Goal: Information Seeking & Learning: Learn about a topic

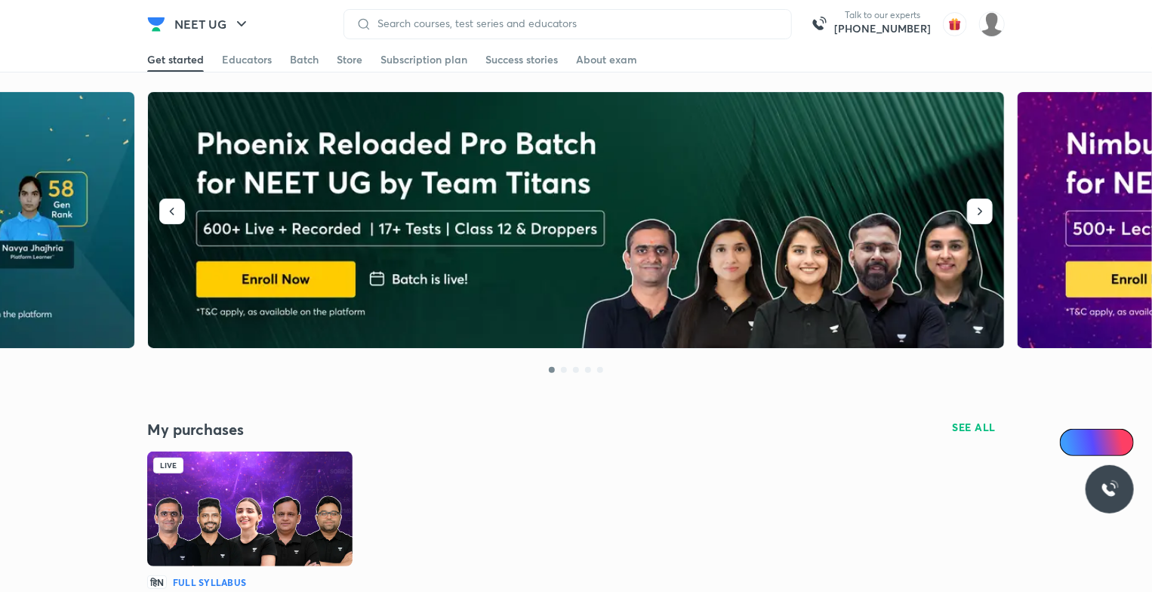
click at [346, 523] on img at bounding box center [249, 508] width 205 height 115
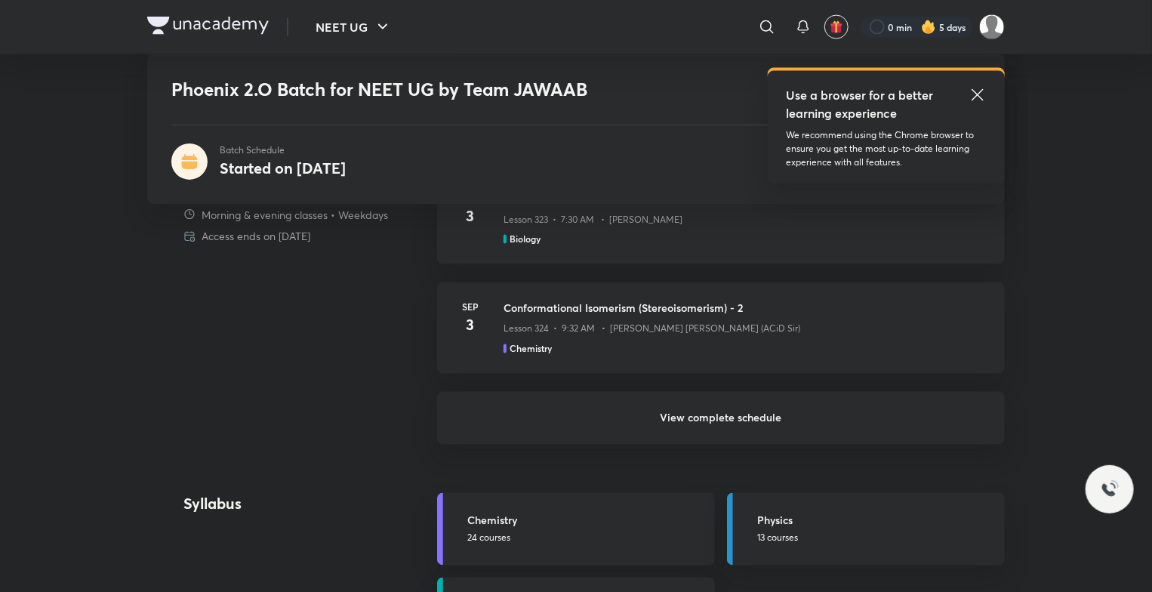
scroll to position [1283, 0]
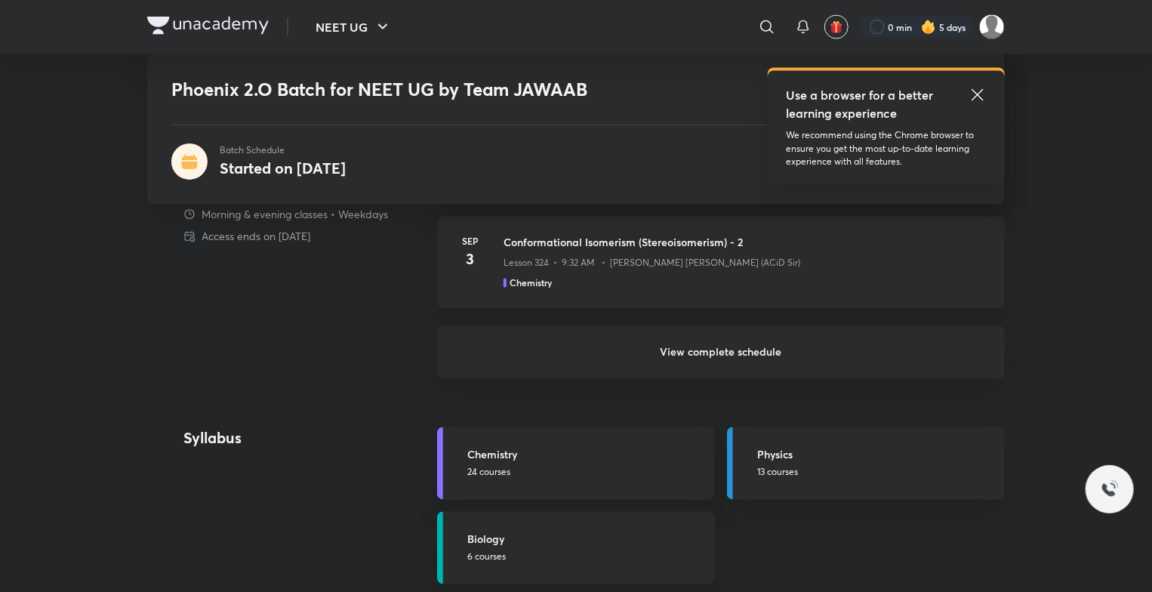
click at [865, 359] on h6 "View complete schedule" at bounding box center [720, 352] width 567 height 53
click at [824, 349] on h6 "View complete schedule" at bounding box center [720, 352] width 567 height 53
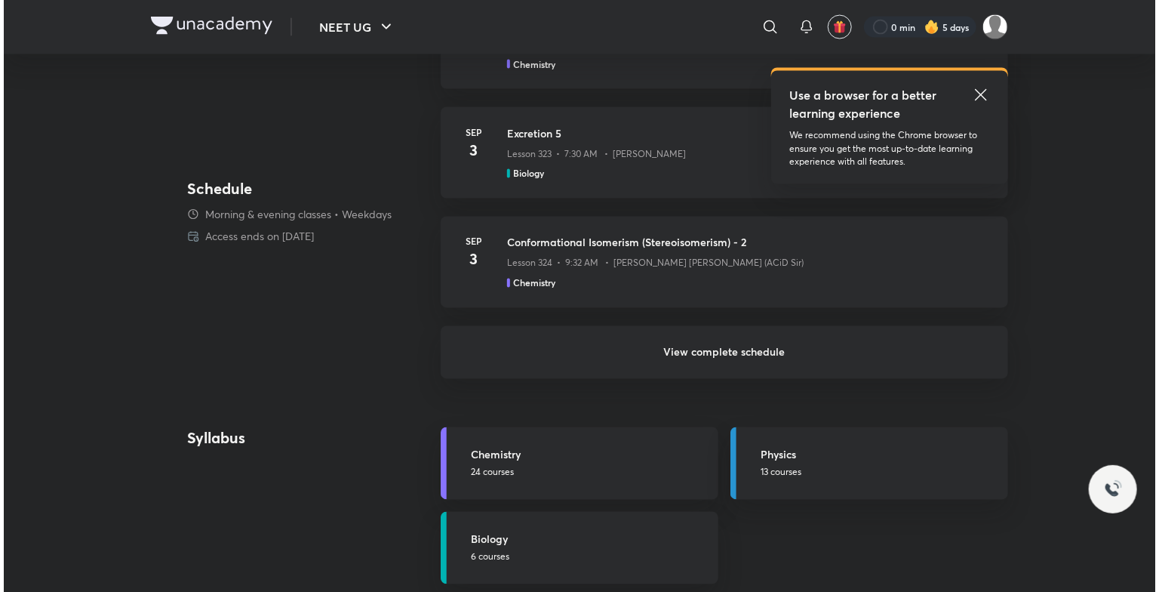
scroll to position [0, 0]
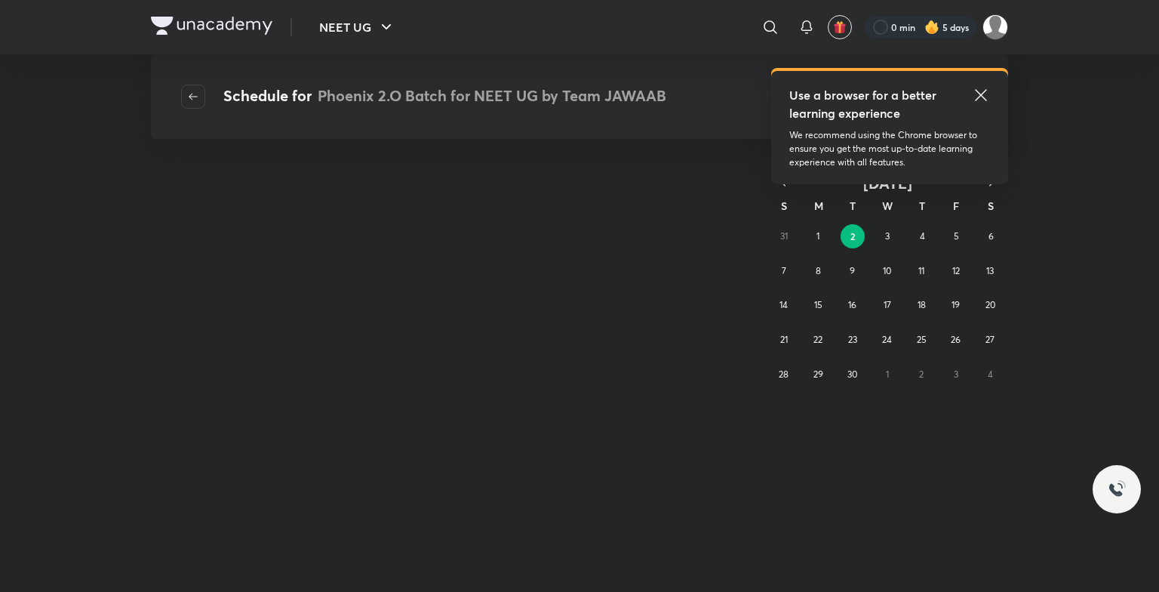
click at [978, 93] on icon at bounding box center [980, 94] width 11 height 11
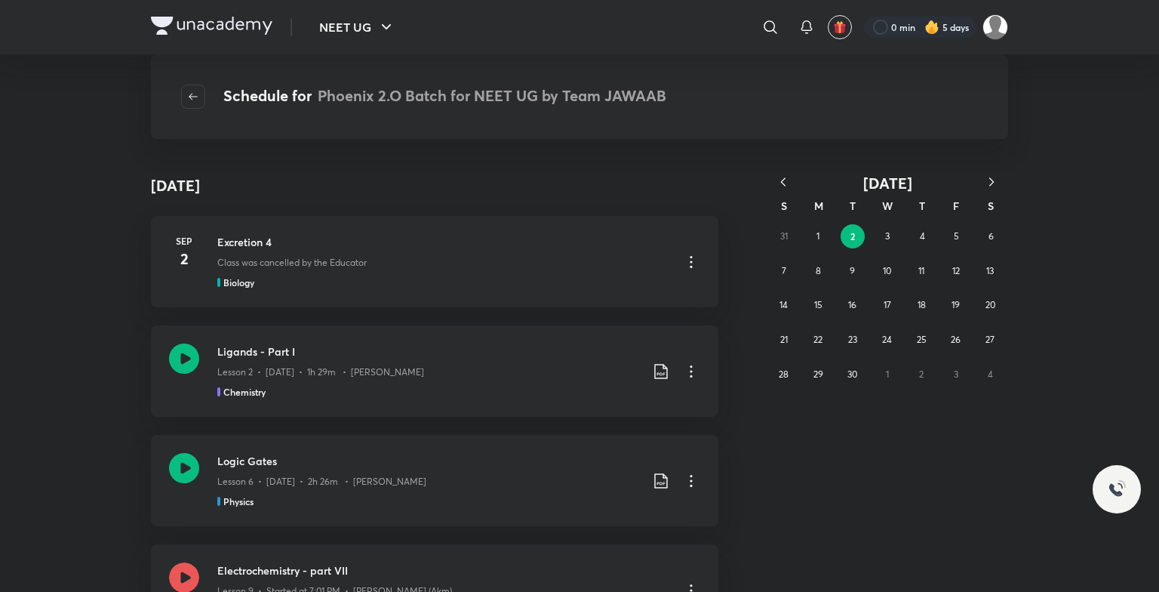
click at [781, 183] on icon "button" at bounding box center [783, 181] width 15 height 15
click at [851, 275] on abbr "5" at bounding box center [852, 270] width 5 height 11
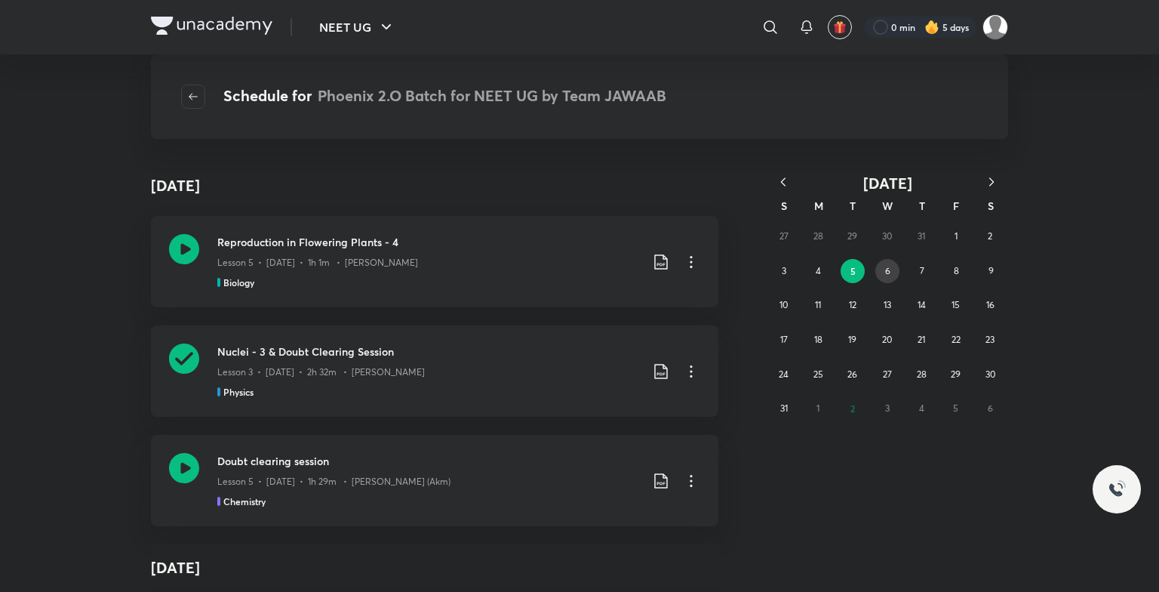
click at [890, 269] on button "6" at bounding box center [887, 271] width 24 height 24
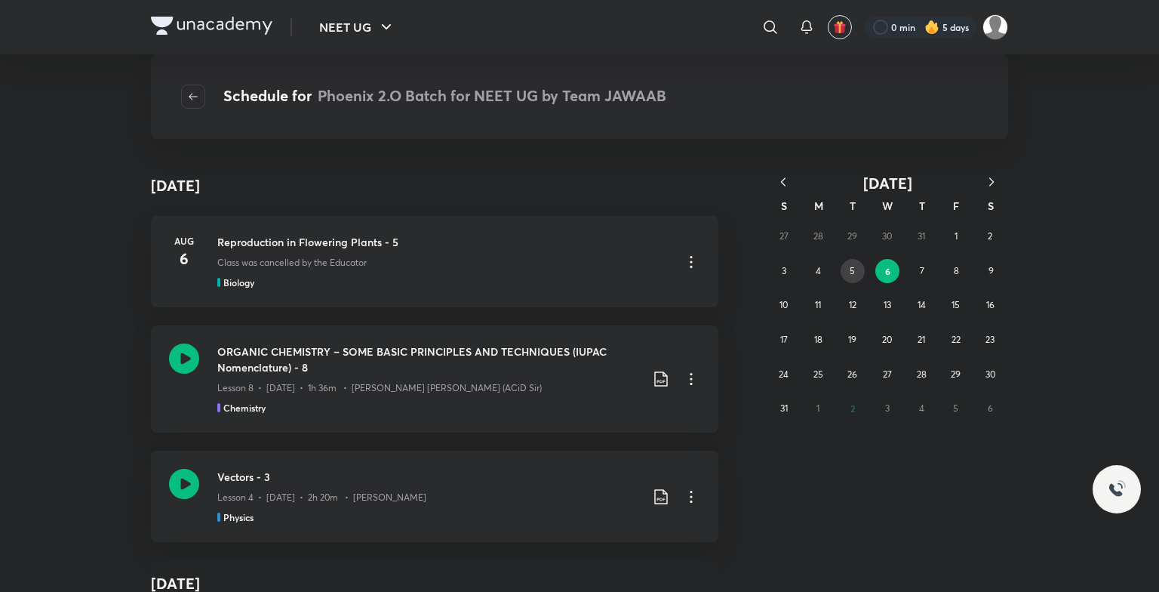
click at [844, 270] on button "5" at bounding box center [853, 271] width 24 height 24
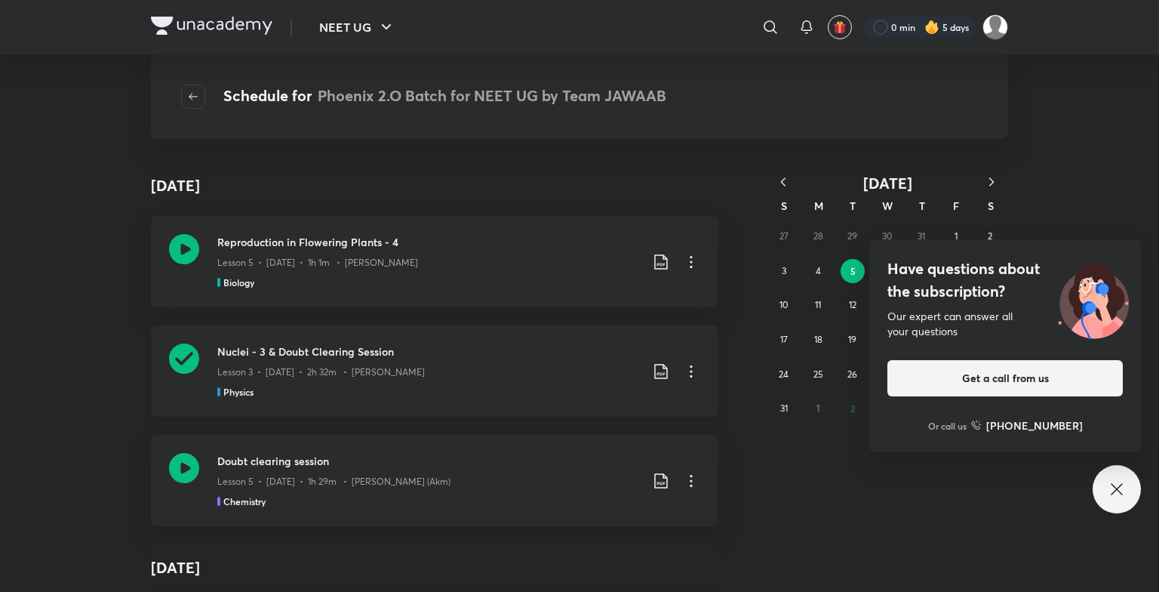
click at [177, 361] on icon at bounding box center [184, 358] width 30 height 30
click at [1114, 487] on icon at bounding box center [1116, 488] width 11 height 11
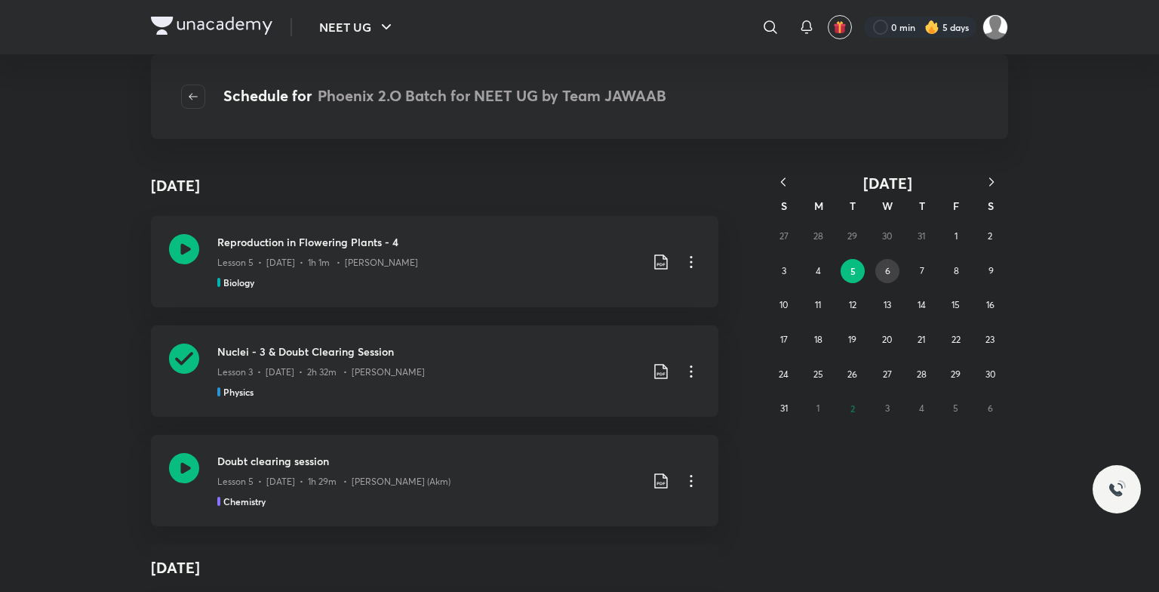
click at [878, 281] on div "27 28 29 30 31 1 2 3 4 5 6 7 8 9 10 11 12 13 14 15 16 17 18 19 20 21 22 23 24 2…" at bounding box center [887, 322] width 241 height 207
click at [881, 278] on button "6" at bounding box center [887, 271] width 24 height 24
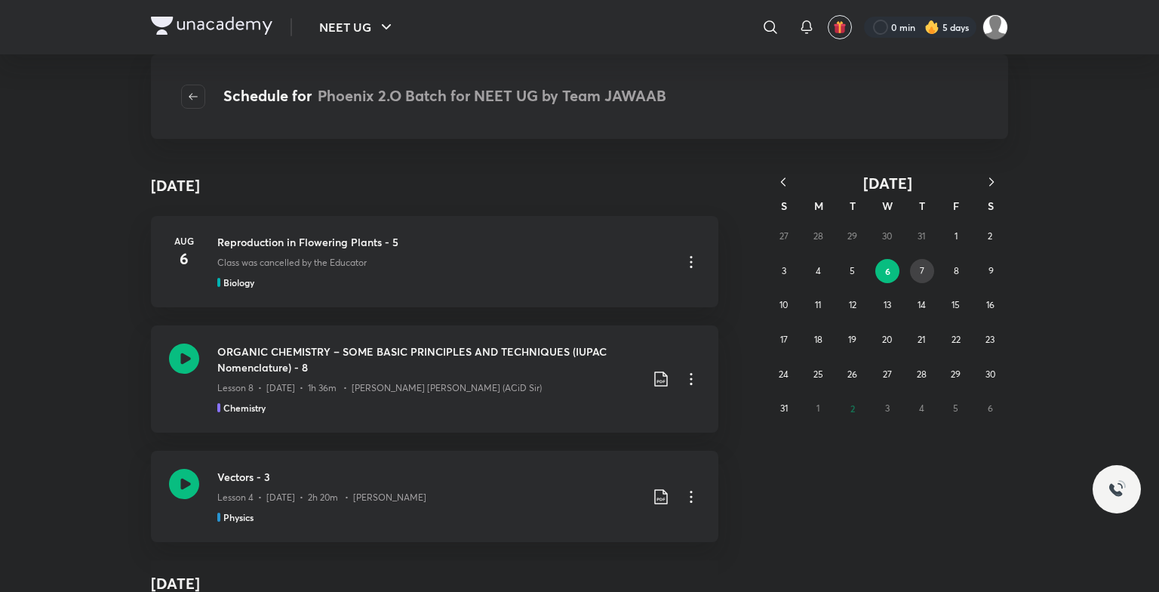
click at [917, 275] on button "7" at bounding box center [922, 271] width 24 height 24
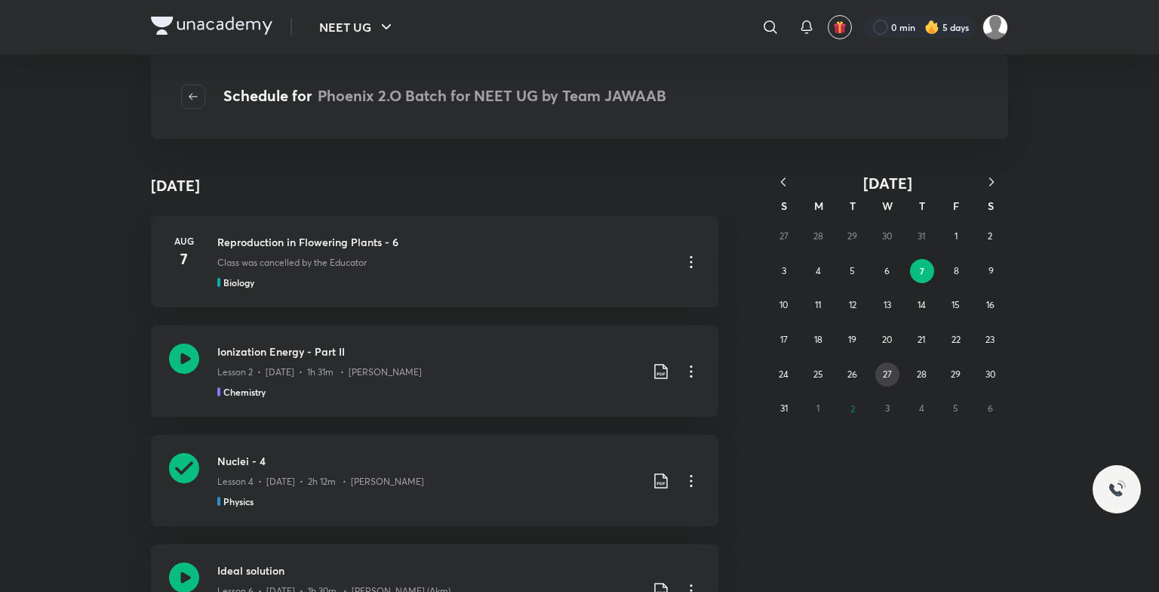
click at [887, 374] on abbr "27" at bounding box center [887, 373] width 9 height 11
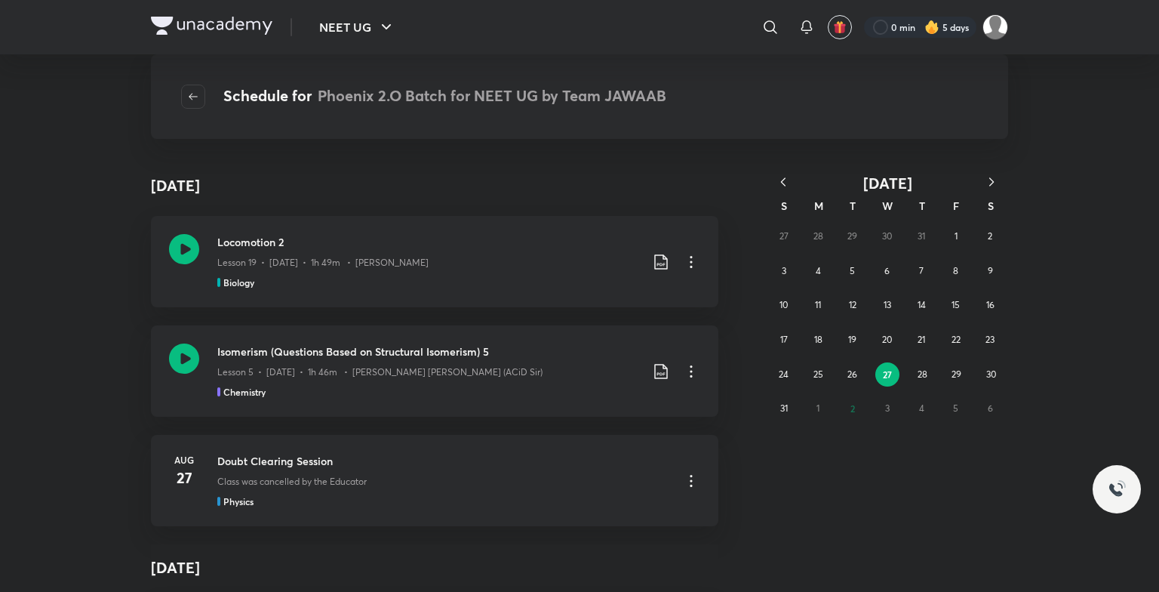
click at [934, 374] on div "27 28 29 30 31 1 2 3 4 5 6 7 8 9 10 11 12 13 14 15 16 17 18 19 20 21 22 23 24 2…" at bounding box center [887, 322] width 241 height 207
click at [933, 374] on button "28" at bounding box center [922, 374] width 24 height 24
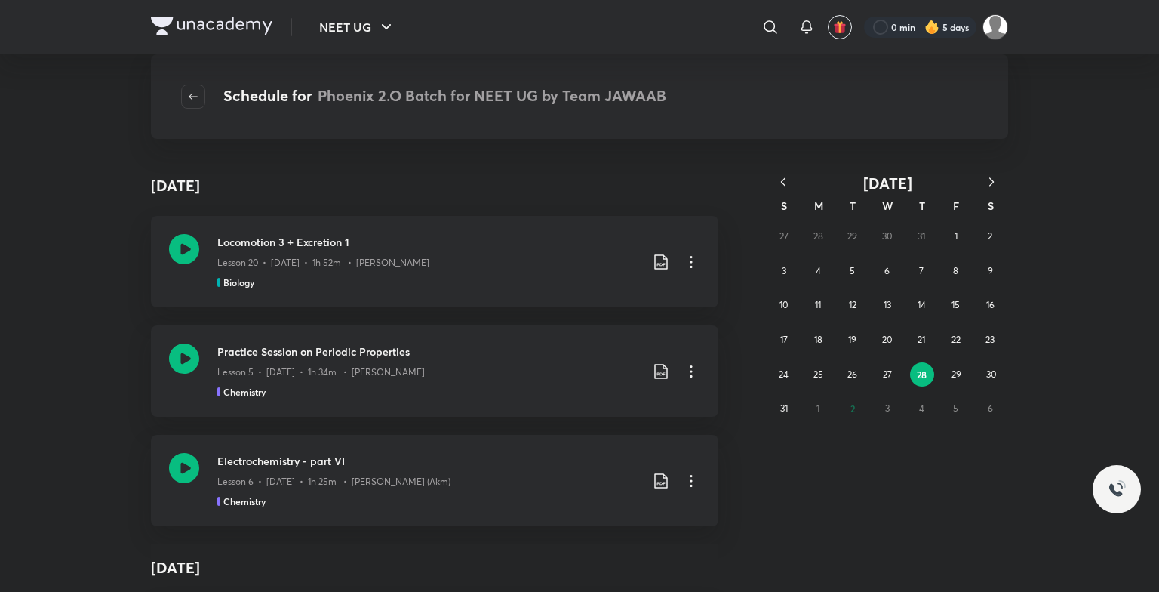
drag, startPoint x: 737, startPoint y: 569, endPoint x: 724, endPoint y: 595, distance: 28.7
click at [862, 276] on button "5" at bounding box center [853, 271] width 24 height 24
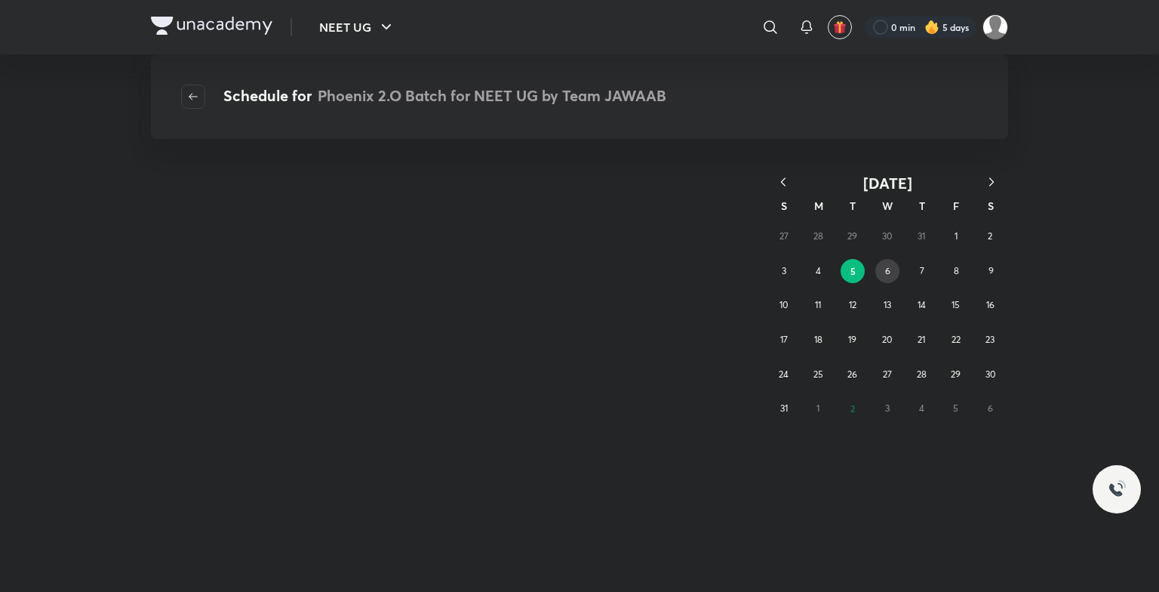
click at [878, 263] on button "6" at bounding box center [887, 271] width 24 height 24
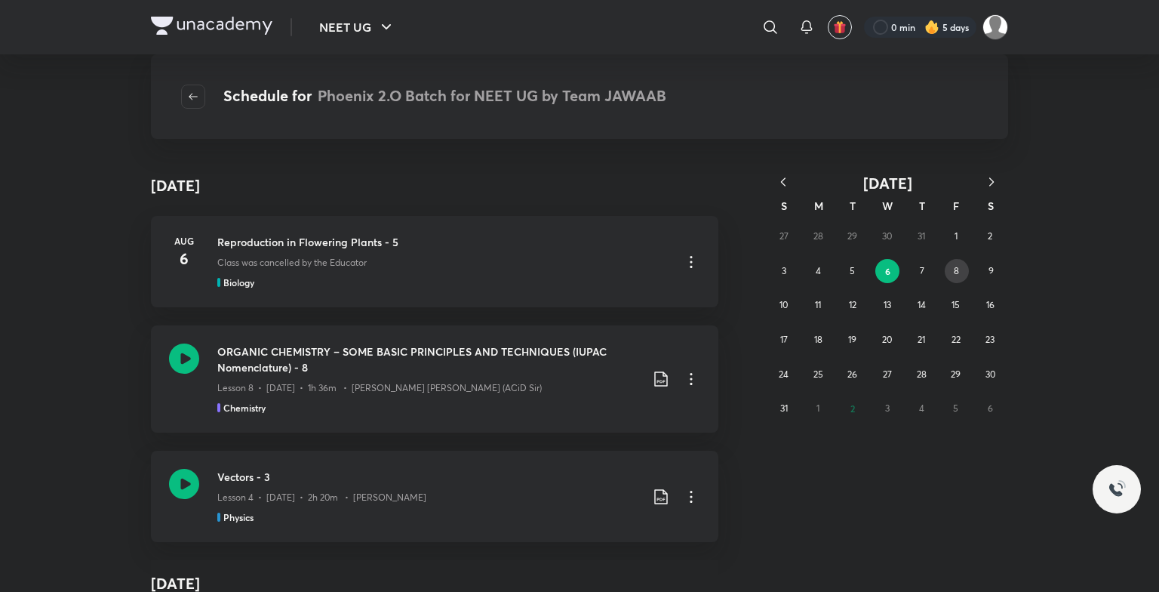
click at [952, 270] on button "8" at bounding box center [957, 271] width 24 height 24
click at [919, 272] on abbr "7" at bounding box center [921, 270] width 5 height 11
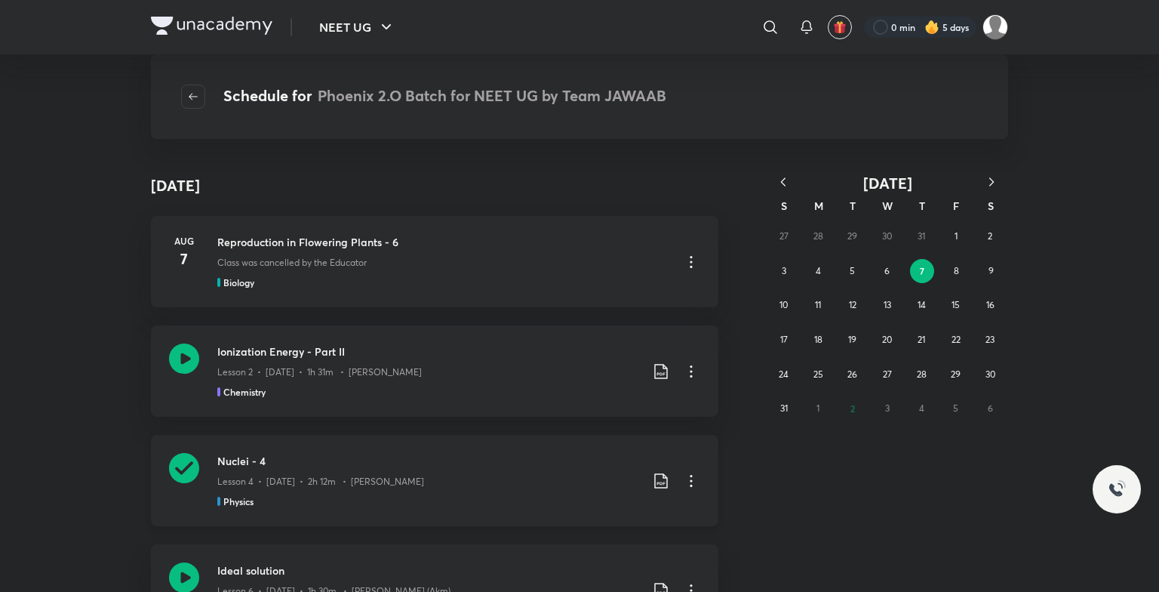
click at [182, 469] on icon at bounding box center [184, 468] width 30 height 30
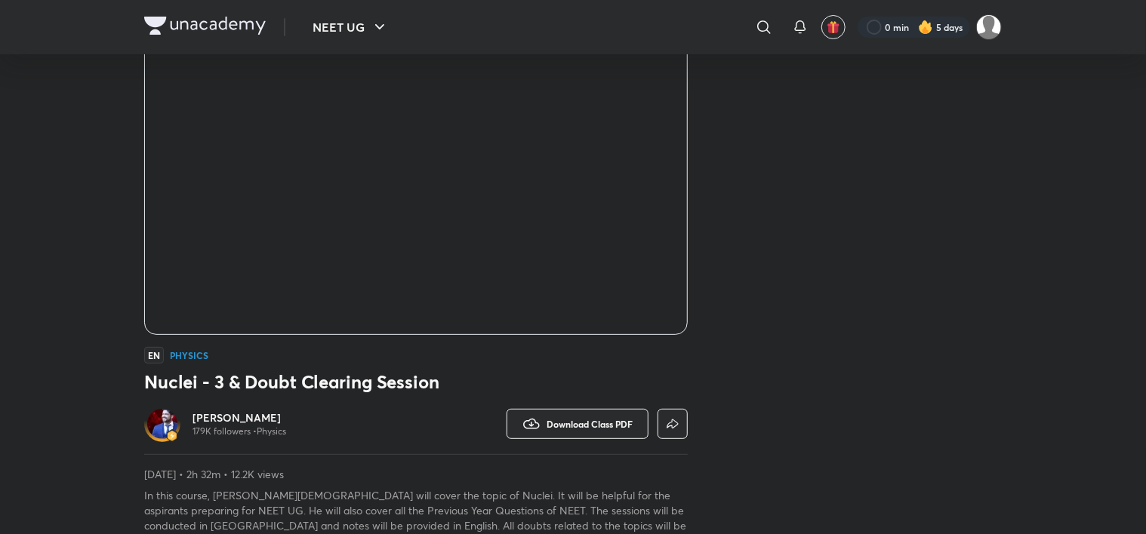
scroll to position [226, 0]
